Goal: Transaction & Acquisition: Purchase product/service

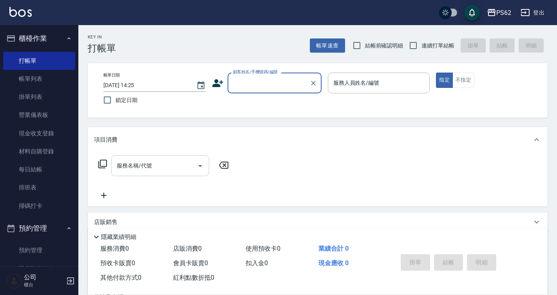
click at [208, 174] on div "服務名稱/代號" at bounding box center [160, 165] width 98 height 21
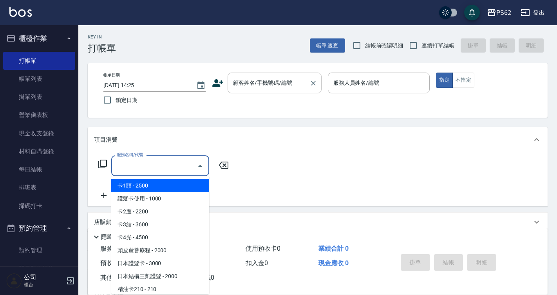
click at [256, 84] on input "顧客姓名/手機號碼/編號" at bounding box center [268, 83] width 75 height 14
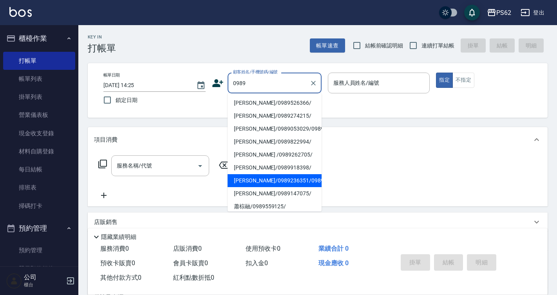
click at [286, 187] on li "[PERSON_NAME]/0989236351/0989236351" at bounding box center [275, 180] width 94 height 13
type input "[PERSON_NAME]/0989236351/0989236351"
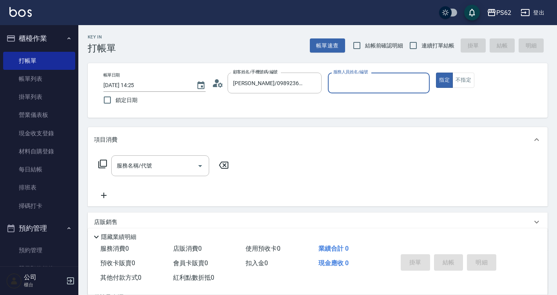
type input "[PERSON_NAME]-3"
click at [216, 82] on circle at bounding box center [217, 81] width 4 height 4
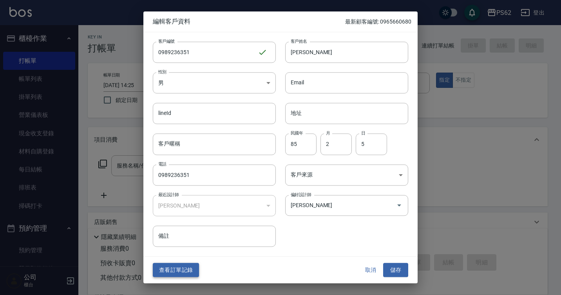
click at [190, 268] on button "查看訂單記錄" at bounding box center [176, 270] width 46 height 14
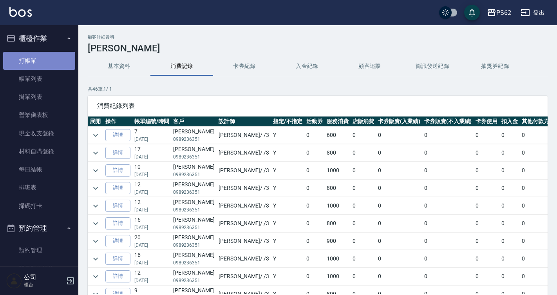
click at [54, 57] on link "打帳單" at bounding box center [39, 61] width 72 height 18
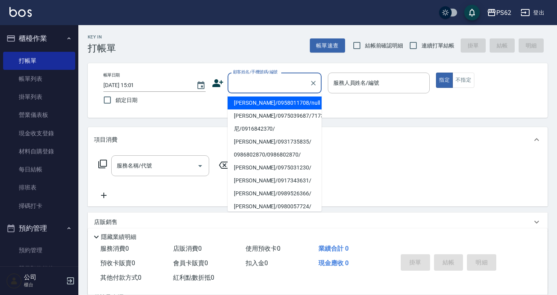
click at [264, 84] on input "顧客姓名/手機號碼/編號" at bounding box center [268, 83] width 75 height 14
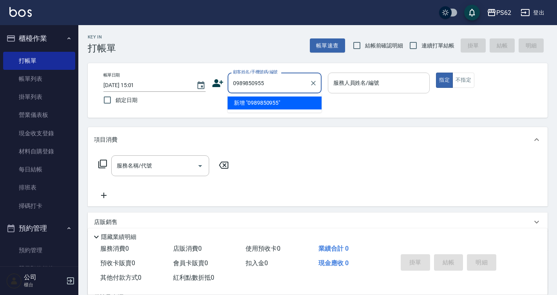
type input "0989850955"
click at [343, 79] on div "服務人員姓名/編號 服務人員姓名/編號" at bounding box center [379, 82] width 102 height 21
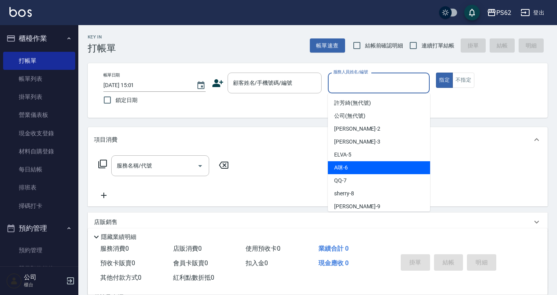
click at [360, 164] on div "A咪 -6" at bounding box center [379, 167] width 102 height 13
click at [360, 164] on div "服務名稱/代號 服務名稱/代號" at bounding box center [318, 179] width 460 height 54
type input "A咪-6"
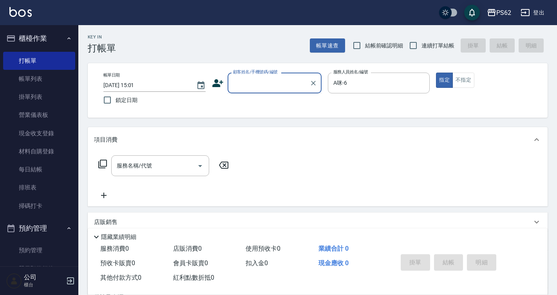
click at [246, 85] on input "顧客姓名/手機號碼/編號" at bounding box center [268, 83] width 75 height 14
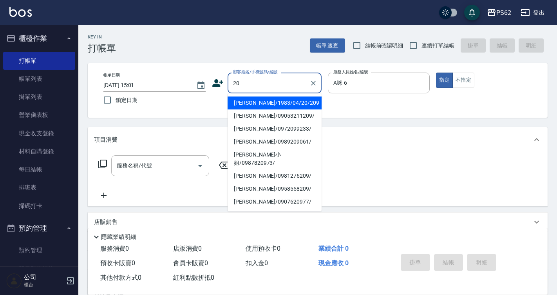
type input "2"
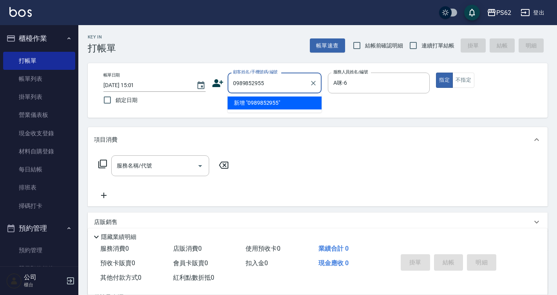
click at [255, 108] on li "新增 "0989852955"" at bounding box center [275, 102] width 94 height 13
type input "0989852955"
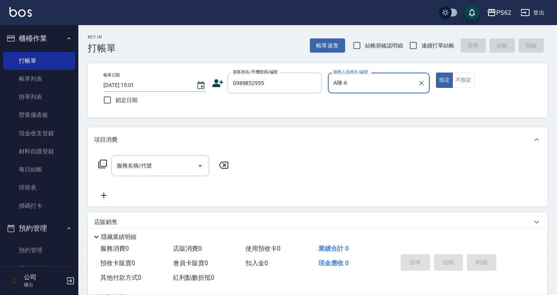
click at [106, 162] on icon at bounding box center [102, 163] width 9 height 9
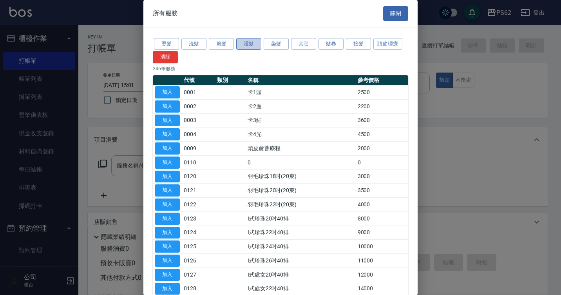
click at [244, 45] on button "護髮" at bounding box center [248, 44] width 25 height 12
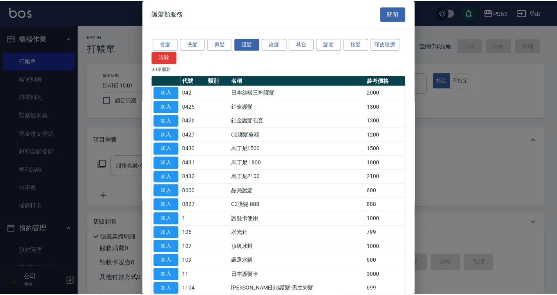
scroll to position [235, 0]
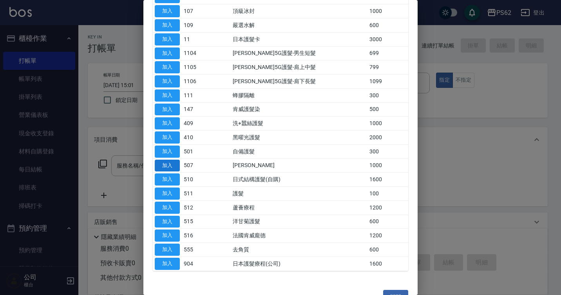
click at [171, 166] on button "加入" at bounding box center [167, 165] width 25 height 12
type input "橘水仙(507)"
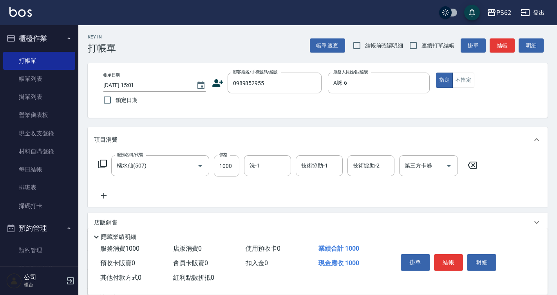
click at [235, 164] on input "1000" at bounding box center [226, 165] width 25 height 21
type input "1099"
type input "浣熊-25"
click at [462, 80] on button "不指定" at bounding box center [464, 79] width 22 height 15
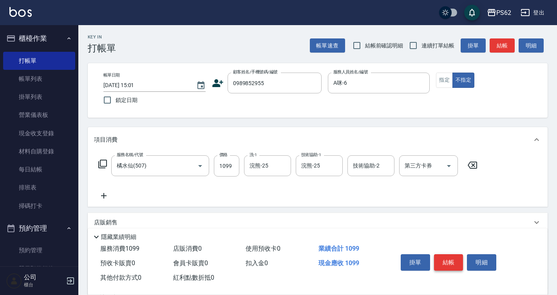
click at [450, 264] on button "結帳" at bounding box center [448, 262] width 29 height 16
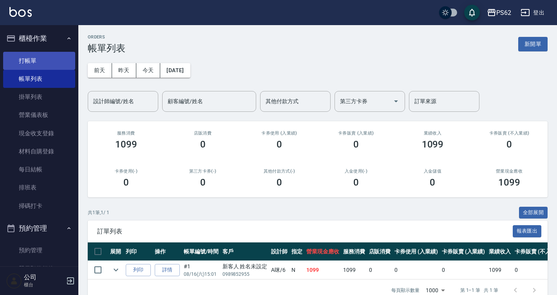
click at [34, 58] on link "打帳單" at bounding box center [39, 61] width 72 height 18
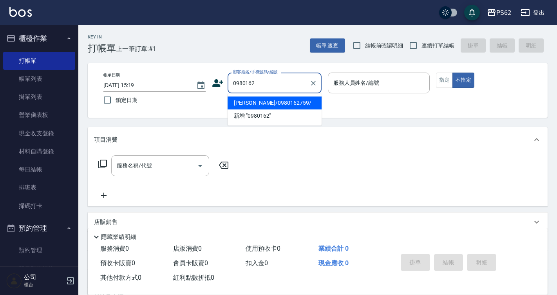
click at [280, 103] on li "[PERSON_NAME]/0980162759/" at bounding box center [275, 102] width 94 height 13
type input "[PERSON_NAME]/0980162759/"
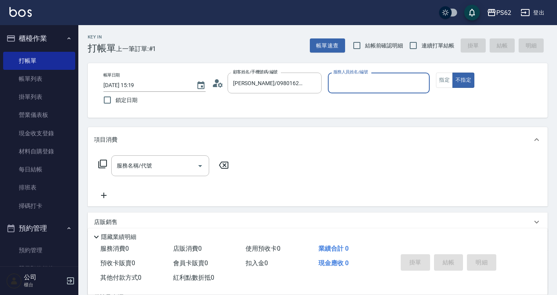
click at [355, 86] on input "服務人員姓名/編號" at bounding box center [378, 83] width 95 height 14
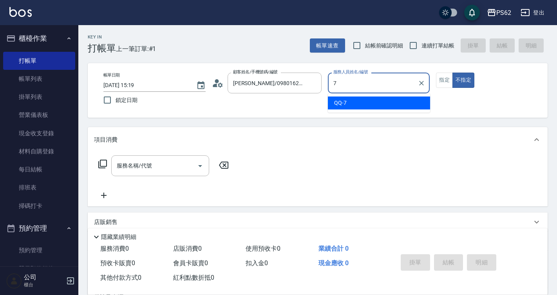
type input "QQ-7"
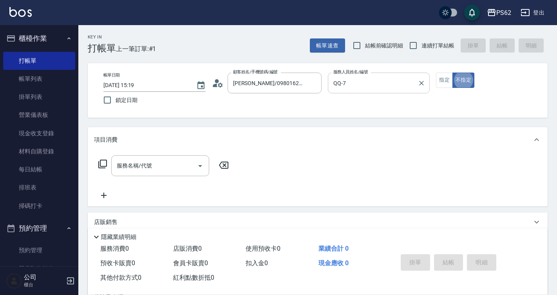
type button "false"
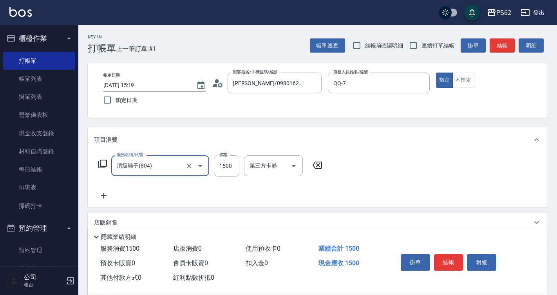
type input "頂級離子(804)"
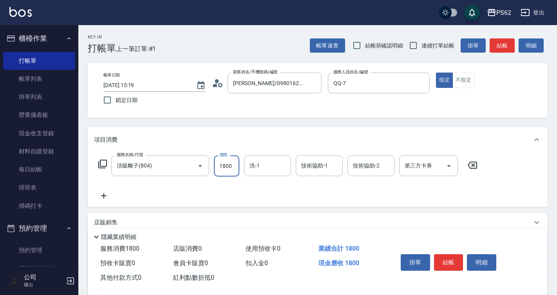
type input "1800"
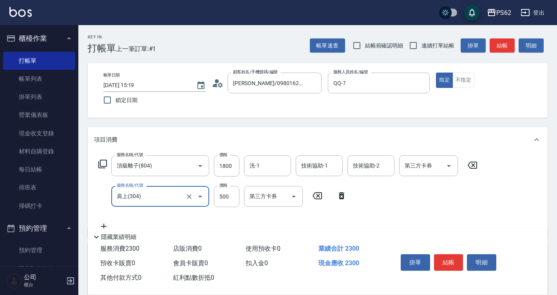
type input "肩上(304)"
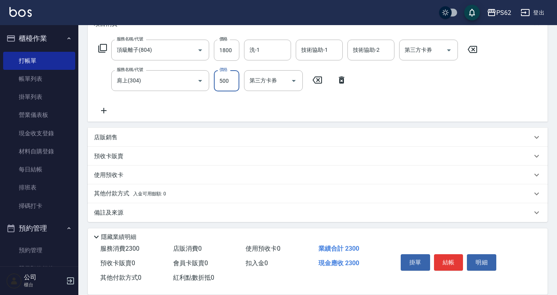
scroll to position [118, 0]
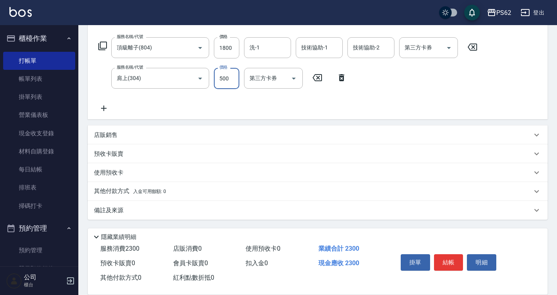
click at [124, 182] on div "其他付款方式 入金可用餘額: 0" at bounding box center [318, 191] width 460 height 19
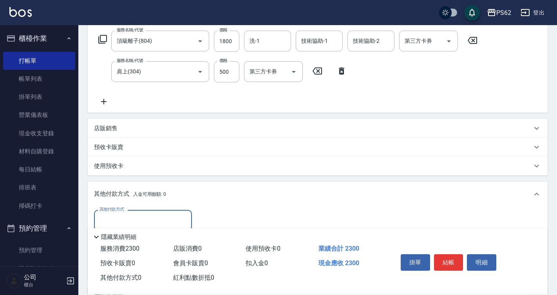
scroll to position [196, 0]
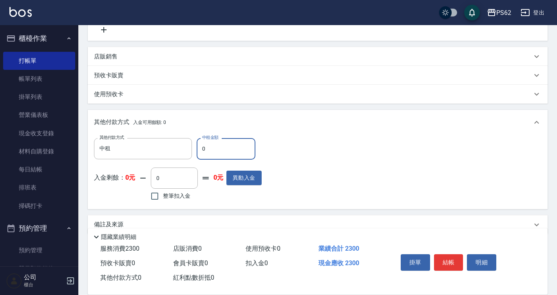
click at [136, 110] on div "其他付款方式 入金可用餘額: 0 其他付款方式 中租 其他付款方式 中租金額 0 中租金額 入金剩餘： 0元 0 ​ 整筆扣入金 0元 異動入金" at bounding box center [318, 159] width 460 height 99
click at [126, 150] on input "中租" at bounding box center [137, 148] width 79 height 14
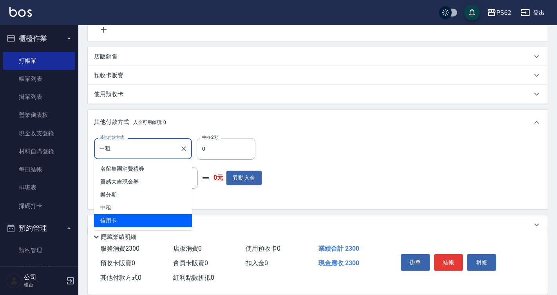
click at [120, 221] on span "信用卡" at bounding box center [143, 220] width 98 height 13
type input "信用卡"
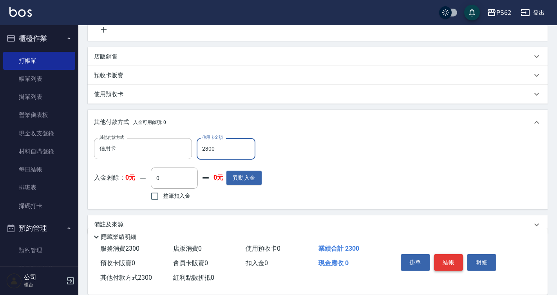
type input "2300"
click at [442, 257] on button "結帳" at bounding box center [448, 262] width 29 height 16
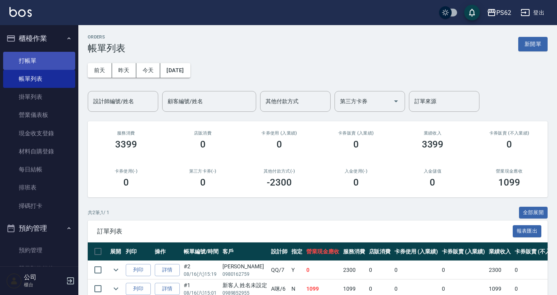
click at [62, 60] on link "打帳單" at bounding box center [39, 61] width 72 height 18
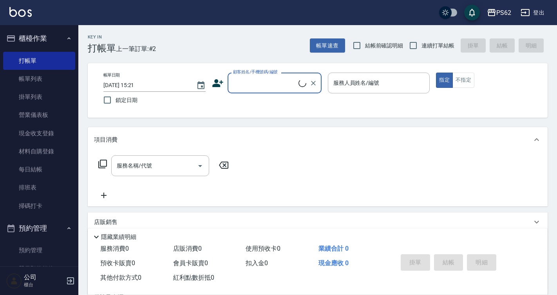
click at [238, 85] on input "顧客姓名/手機號碼/編號" at bounding box center [264, 83] width 67 height 14
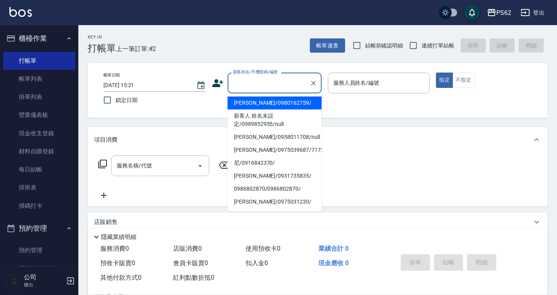
click at [238, 105] on li "[PERSON_NAME]/0980162759/" at bounding box center [275, 102] width 94 height 13
type input "[PERSON_NAME]/0980162759/"
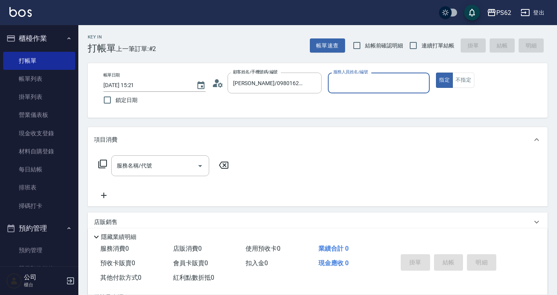
click at [212, 76] on div "顧客姓名/手機號碼/編號 [PERSON_NAME]/0980162759/ 顧客姓名/手機號碼/編號" at bounding box center [267, 82] width 110 height 21
click at [214, 85] on icon at bounding box center [215, 85] width 5 height 4
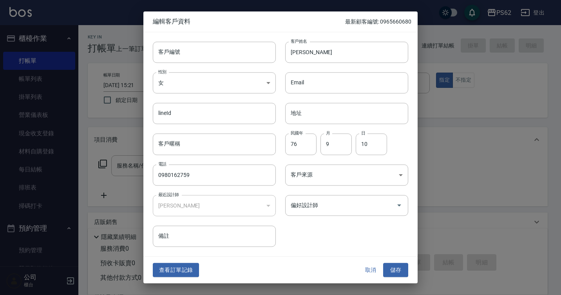
click at [165, 272] on button "查看訂單記錄" at bounding box center [176, 270] width 46 height 14
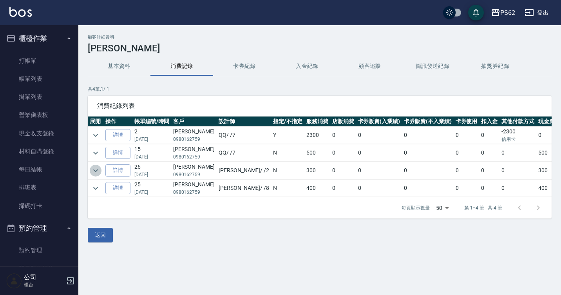
click at [94, 169] on icon "expand row" at bounding box center [95, 170] width 9 height 9
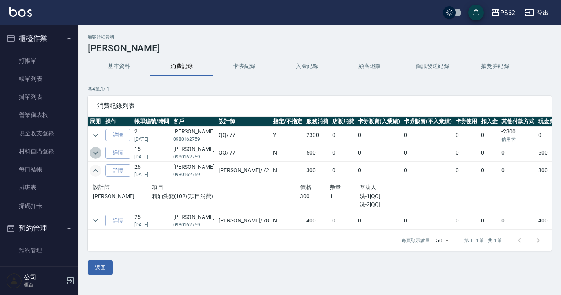
click at [95, 153] on icon "expand row" at bounding box center [95, 152] width 5 height 3
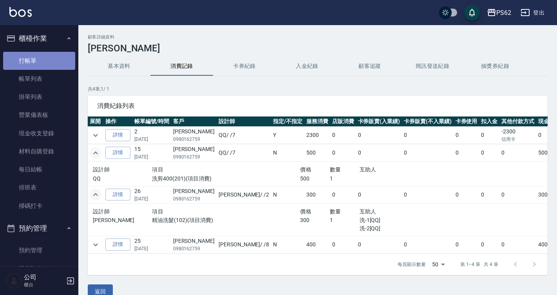
click at [43, 59] on link "打帳單" at bounding box center [39, 61] width 72 height 18
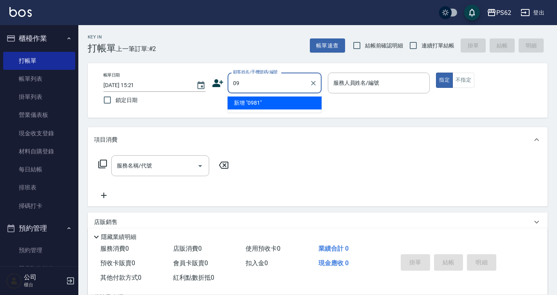
type input "0"
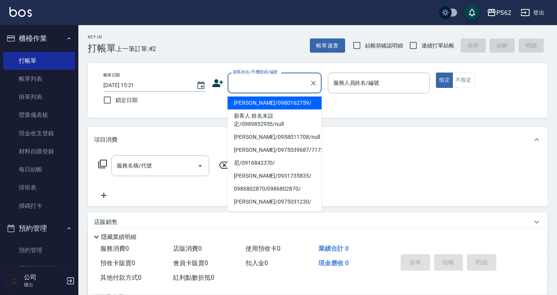
click at [220, 79] on icon at bounding box center [218, 83] width 12 height 12
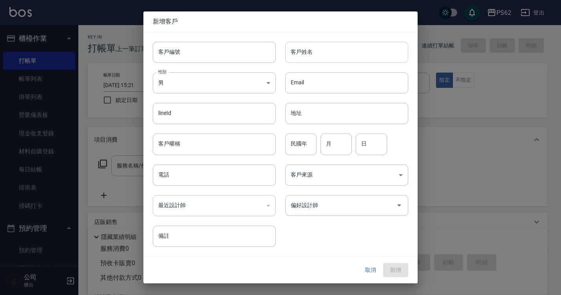
click at [319, 47] on input "客戶姓名" at bounding box center [346, 52] width 123 height 21
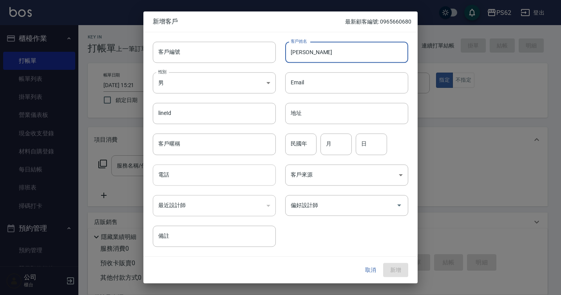
type input "[PERSON_NAME]"
click at [173, 179] on input "電話" at bounding box center [214, 174] width 123 height 21
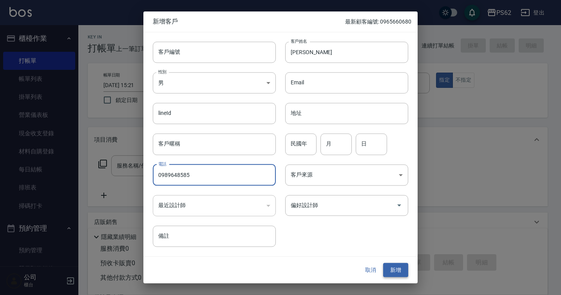
type input "0989648585"
click at [395, 263] on button "新增" at bounding box center [395, 270] width 25 height 14
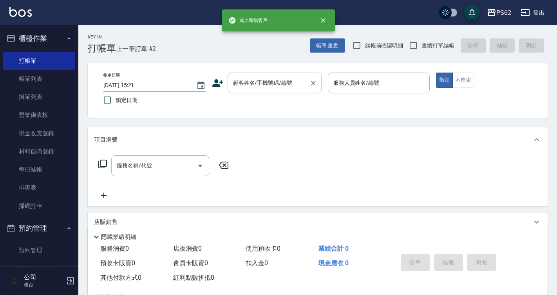
click at [263, 91] on div "顧客姓名/手機號碼/編號" at bounding box center [275, 82] width 94 height 21
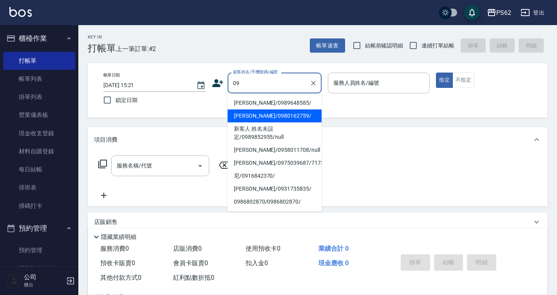
type input "[PERSON_NAME]/0989648585/"
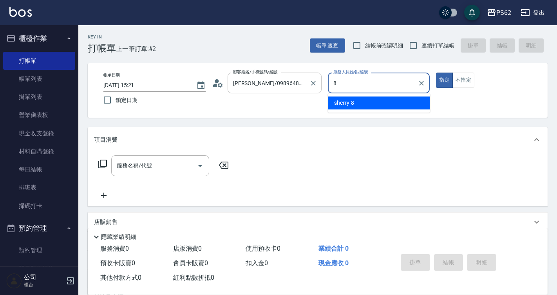
type input "sherry-8"
type button "true"
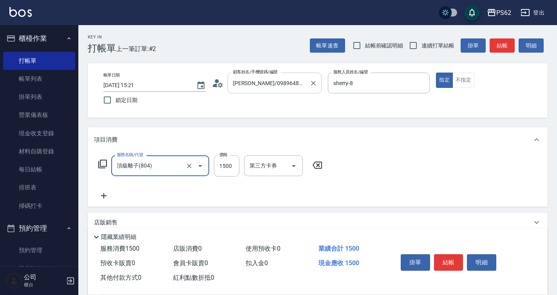
type input "頂級離子(804)"
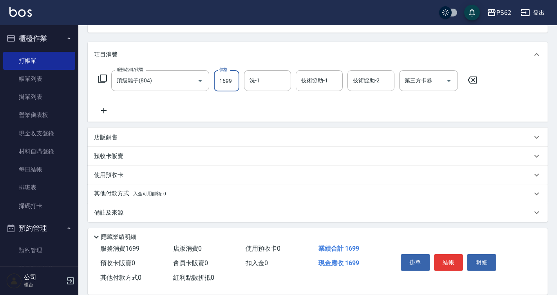
scroll to position [87, 0]
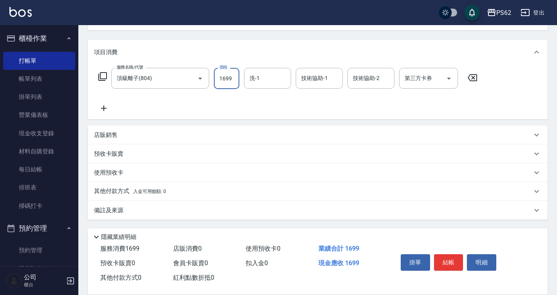
type input "1699"
click at [116, 190] on p "其他付款方式 入金可用餘額: 0" at bounding box center [130, 191] width 72 height 9
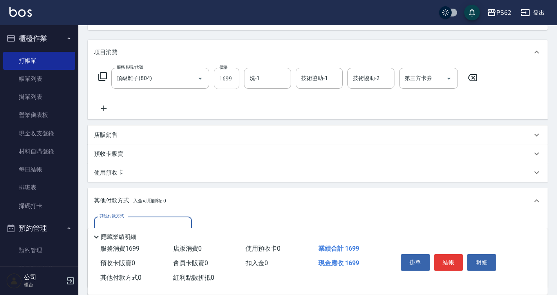
scroll to position [0, 0]
click at [146, 214] on div "其他付款方式 其他付款方式 入金剩餘： 0元 0 ​ 整筆扣入金 0元 異動入金" at bounding box center [318, 249] width 460 height 73
click at [150, 224] on input "其他付款方式" at bounding box center [143, 227] width 91 height 14
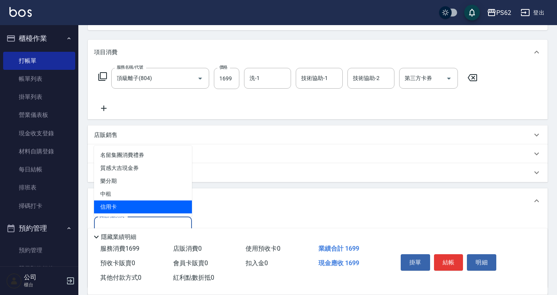
click at [136, 206] on span "信用卡" at bounding box center [143, 206] width 98 height 13
type input "信用卡"
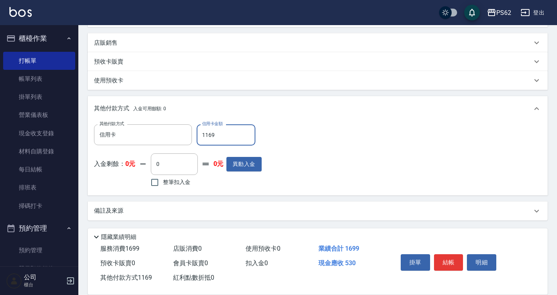
scroll to position [180, 0]
type input "1699"
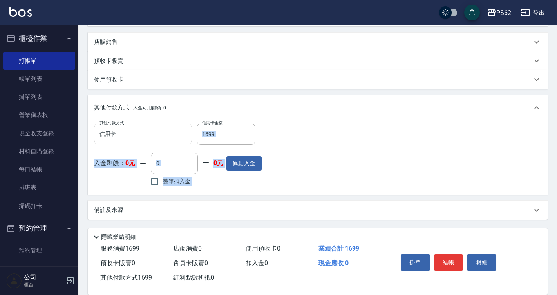
click at [417, 146] on div "其他付款方式 信用卡 其他付款方式 信用卡金額 1699 信用卡金額 入金剩餘： 0元 0 ​ 整筆扣入金 0元 異動入金" at bounding box center [317, 155] width 447 height 64
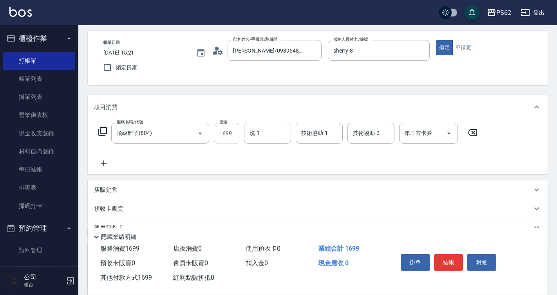
scroll to position [39, 0]
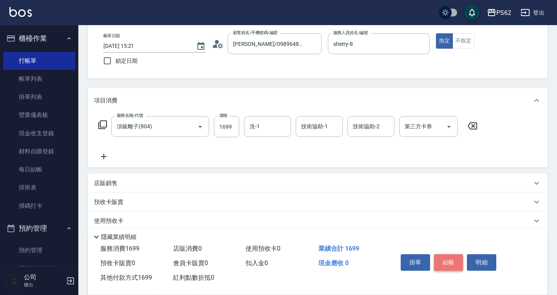
click at [444, 255] on button "結帳" at bounding box center [448, 262] width 29 height 16
